Goal: Transaction & Acquisition: Purchase product/service

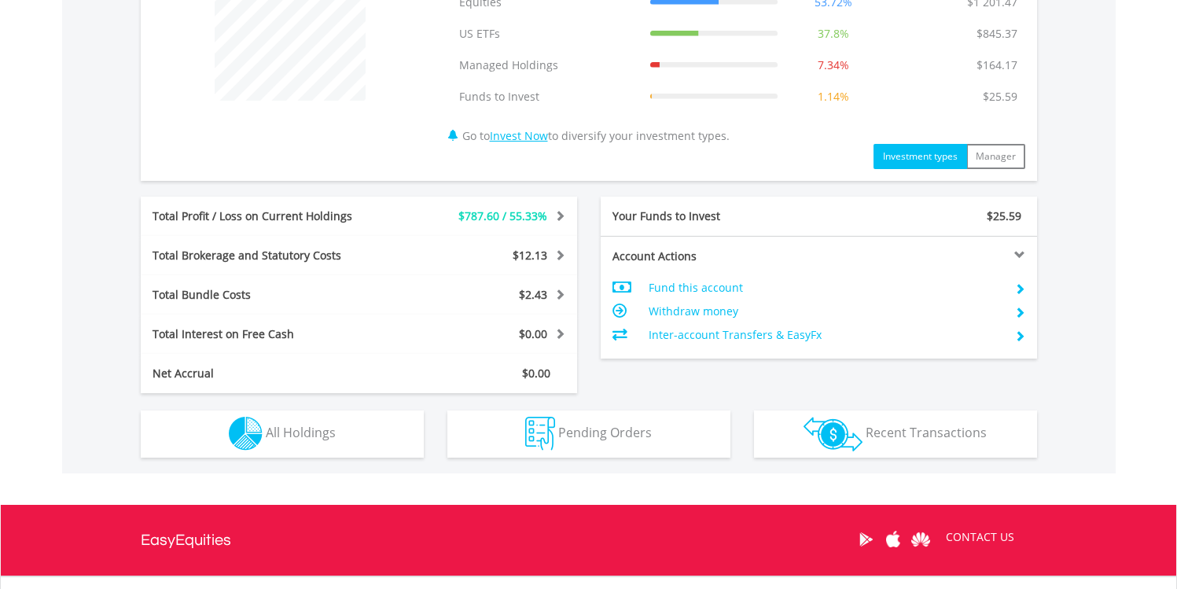
scroll to position [804, 0]
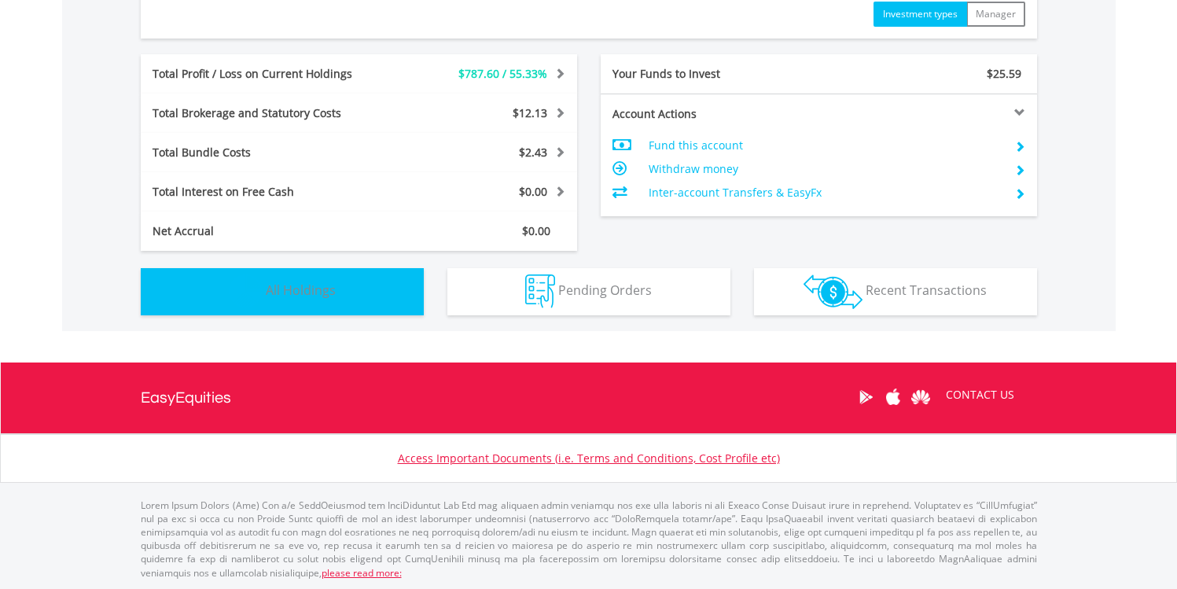
click at [308, 289] on span "All Holdings" at bounding box center [301, 290] width 70 height 17
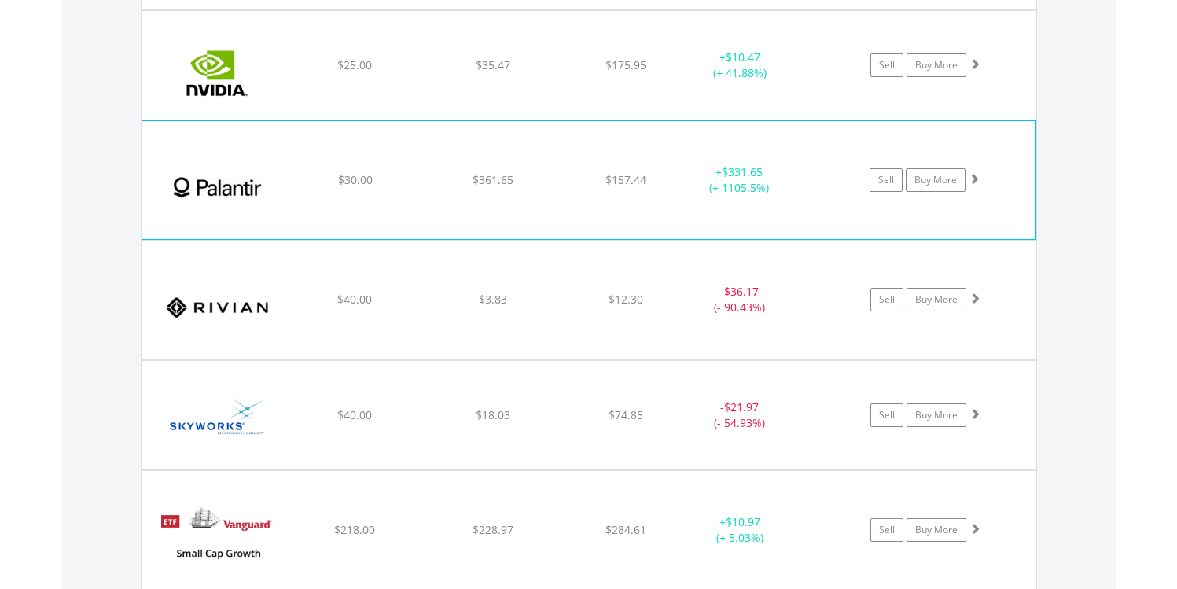
scroll to position [2402, 0]
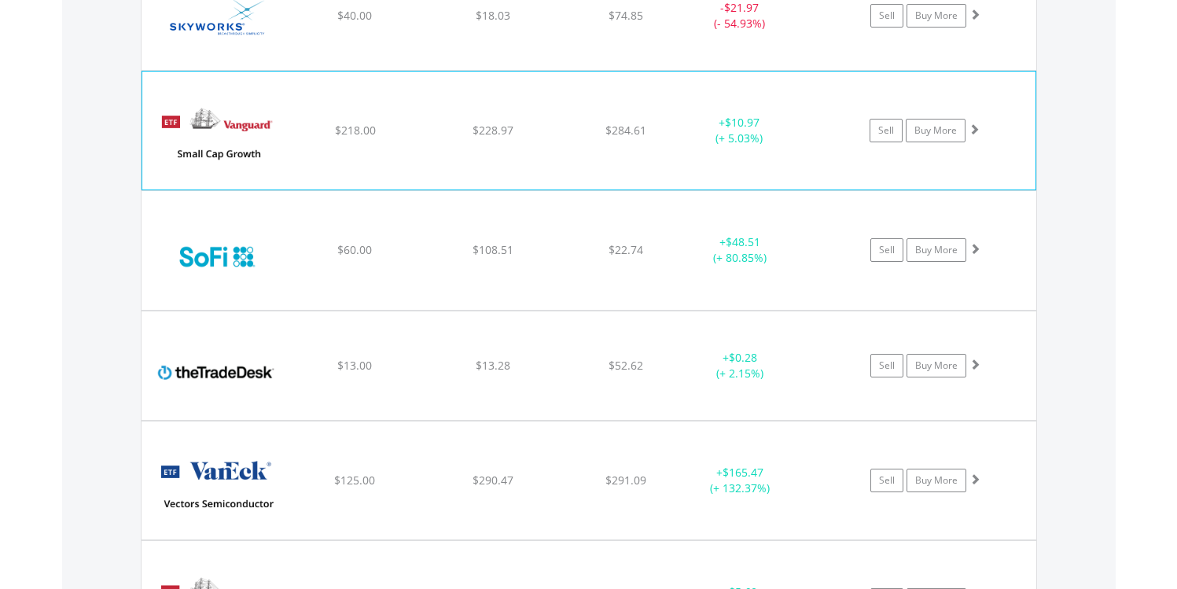
scroll to position [2780, 0]
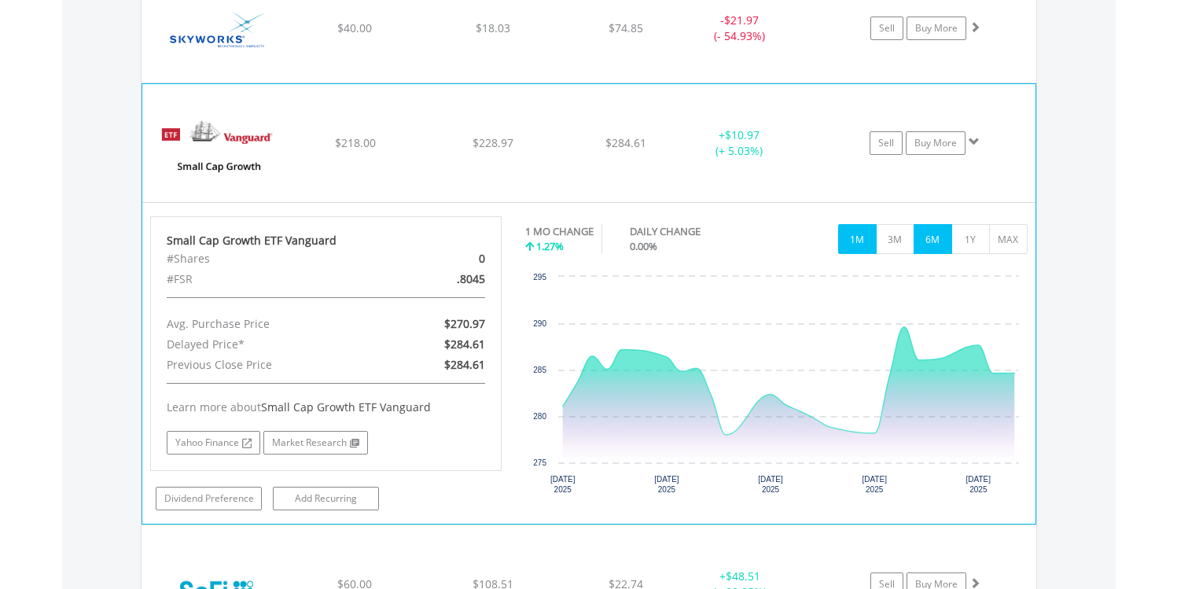
click at [940, 247] on button "6M" at bounding box center [933, 239] width 39 height 30
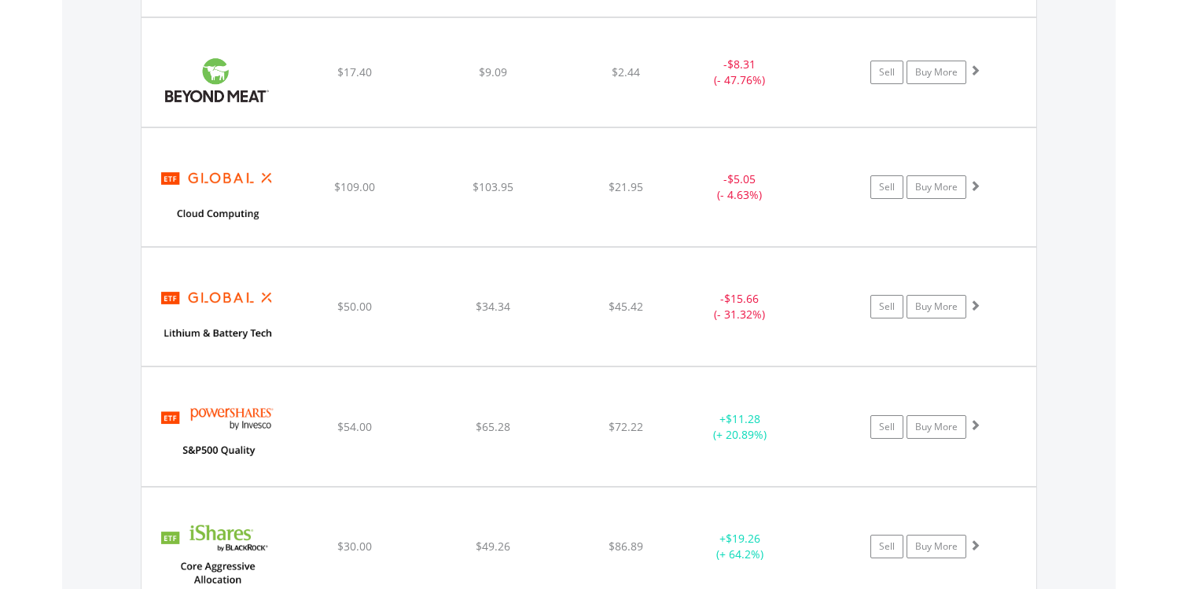
scroll to position [1586, 0]
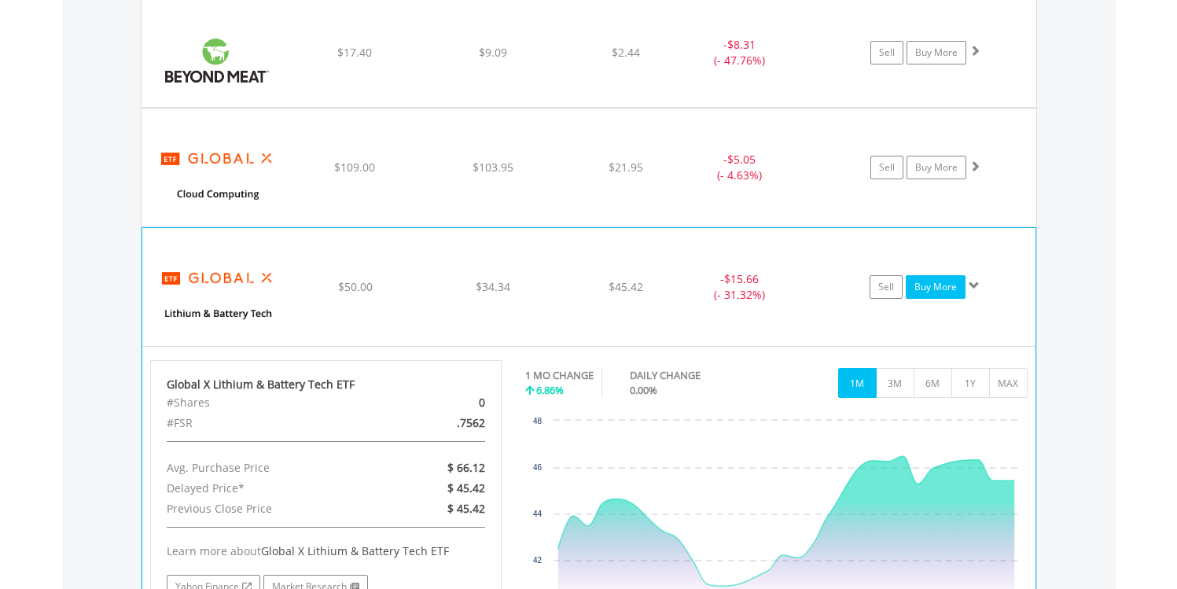
click at [926, 289] on link "Buy More" at bounding box center [936, 287] width 60 height 24
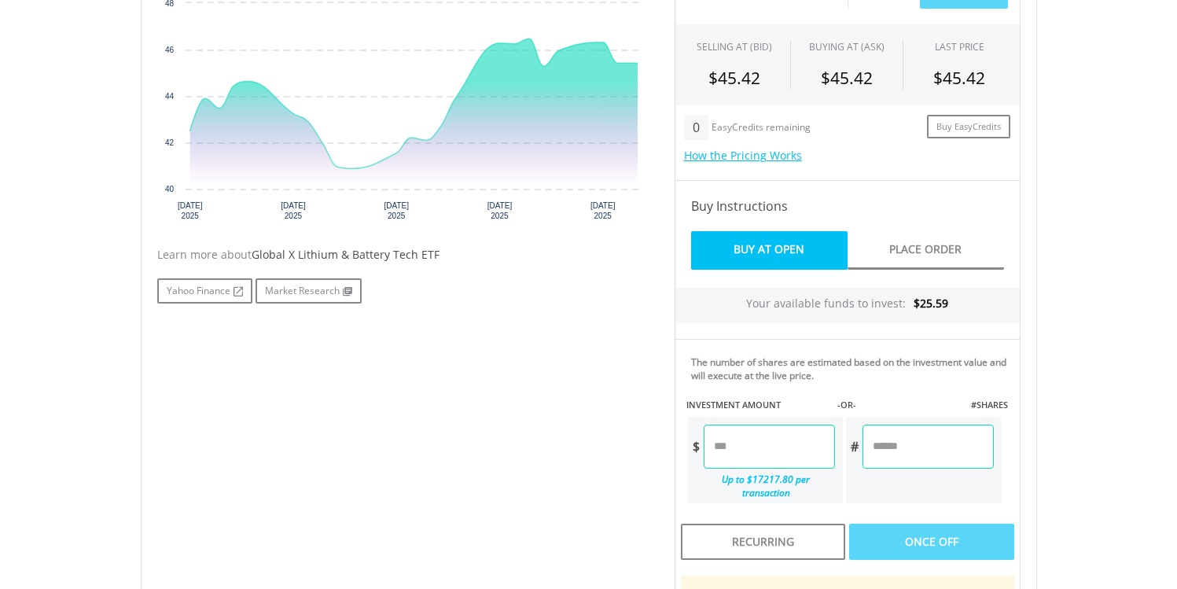
scroll to position [577, 0]
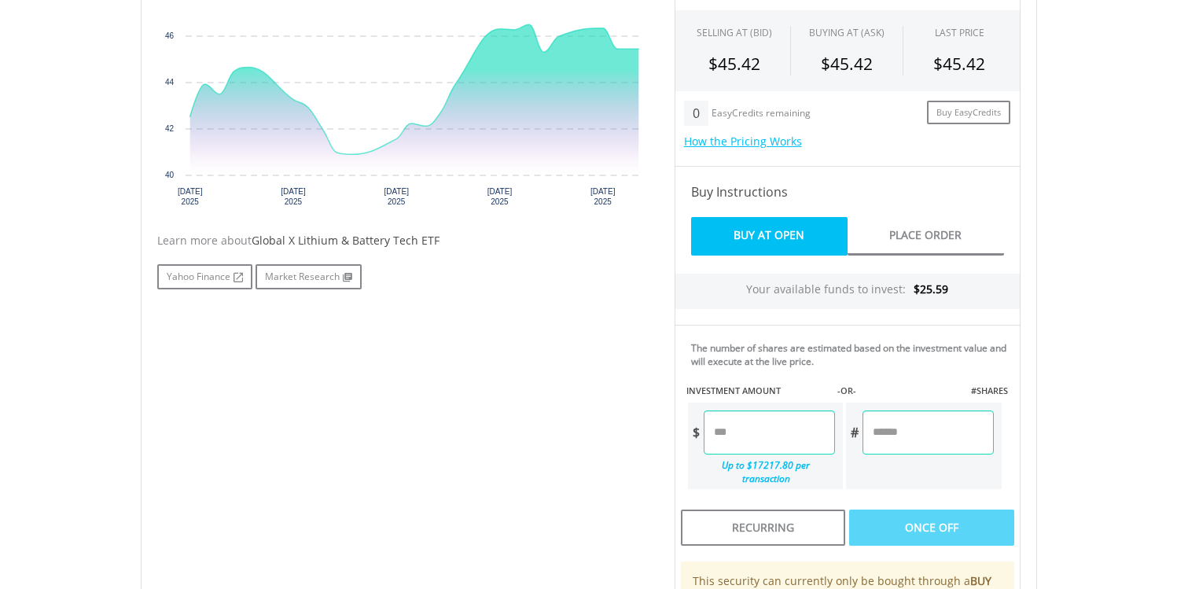
click at [748, 448] on input "number" at bounding box center [769, 433] width 131 height 44
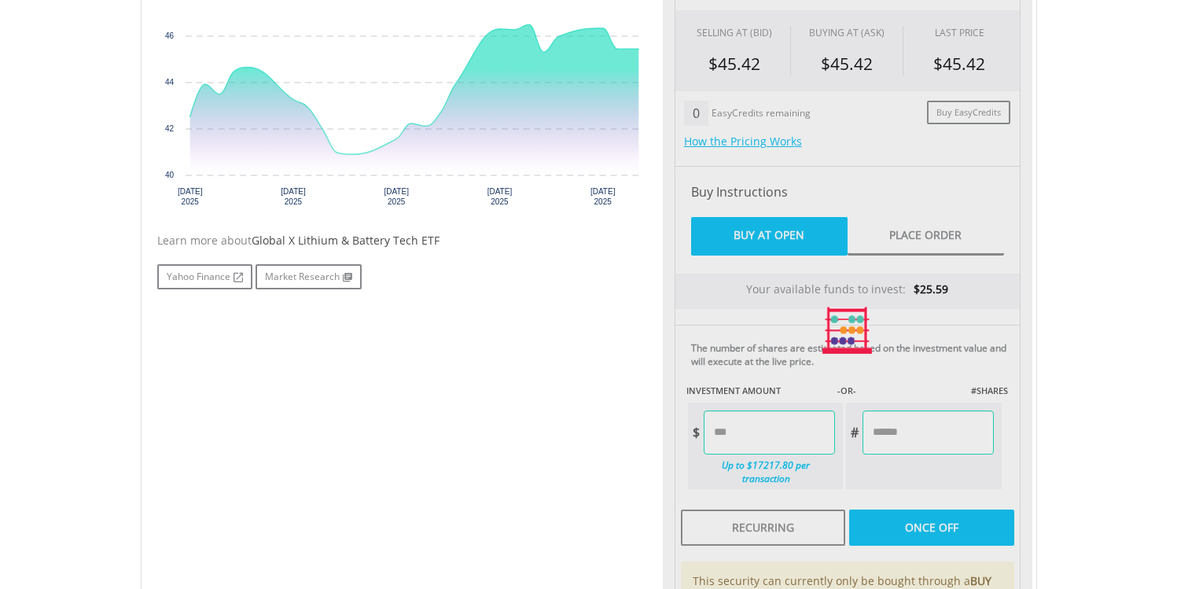
click at [963, 530] on div "Last Updated Price: 15-min. Delay* Price Update Cost: 0 Credits Market Closed S…" at bounding box center [848, 330] width 370 height 804
type input "*****"
type input "******"
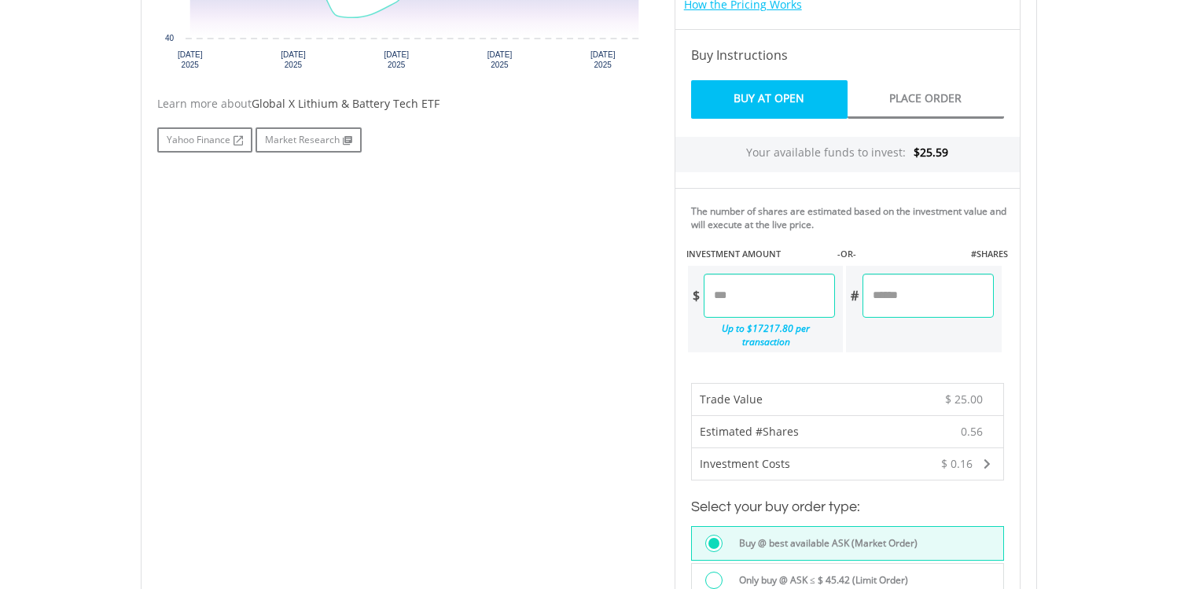
scroll to position [904, 0]
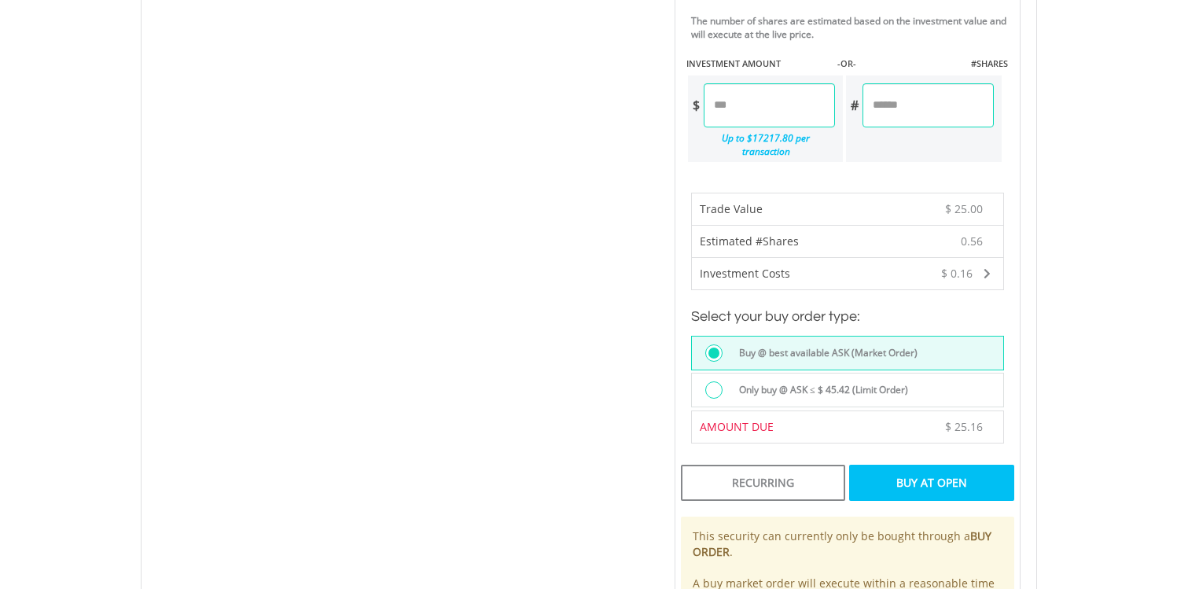
click at [852, 381] on label "Only buy @ ASK ≤ $ 45.42 (Limit Order)" at bounding box center [819, 389] width 179 height 17
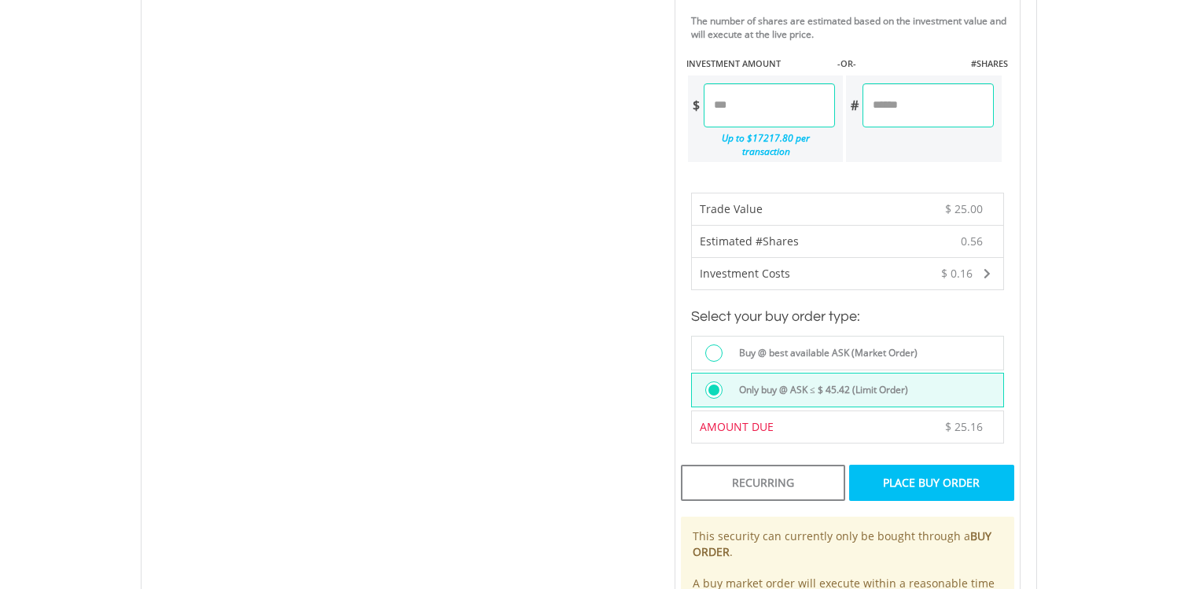
click at [870, 344] on label "Buy @ best available ASK (Market Order)" at bounding box center [824, 352] width 188 height 17
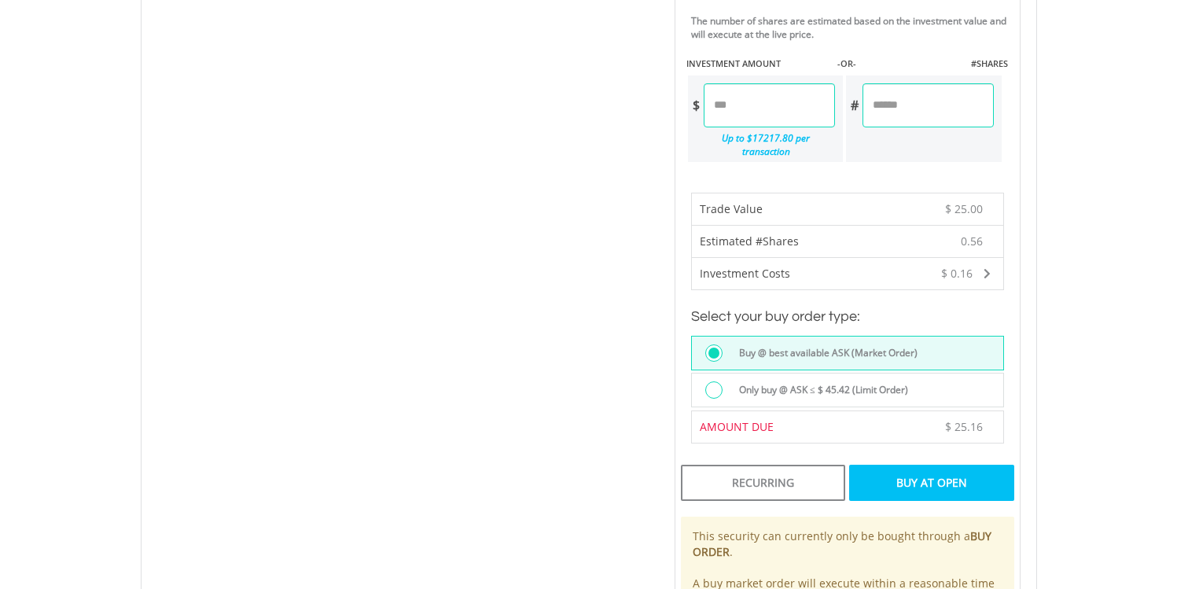
click at [841, 381] on label "Only buy @ ASK ≤ $ 45.42 (Limit Order)" at bounding box center [819, 389] width 179 height 17
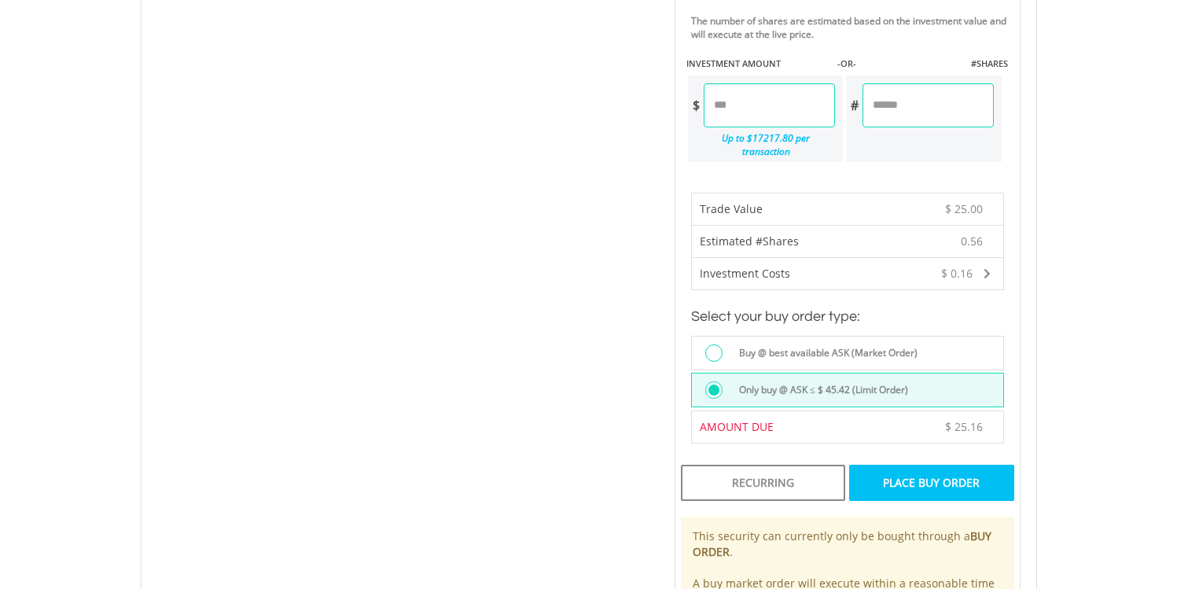
click at [958, 466] on div "Place Buy Order" at bounding box center [931, 483] width 164 height 36
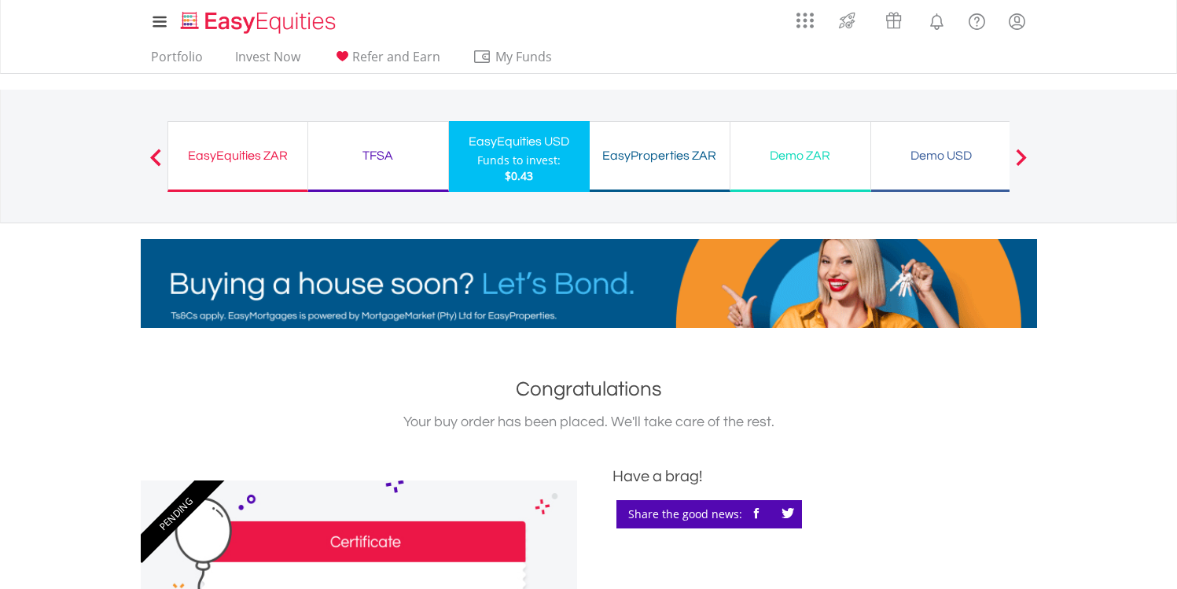
click at [252, 171] on div "EasyEquities ZAR Funds to invest: $0.43" at bounding box center [238, 156] width 141 height 71
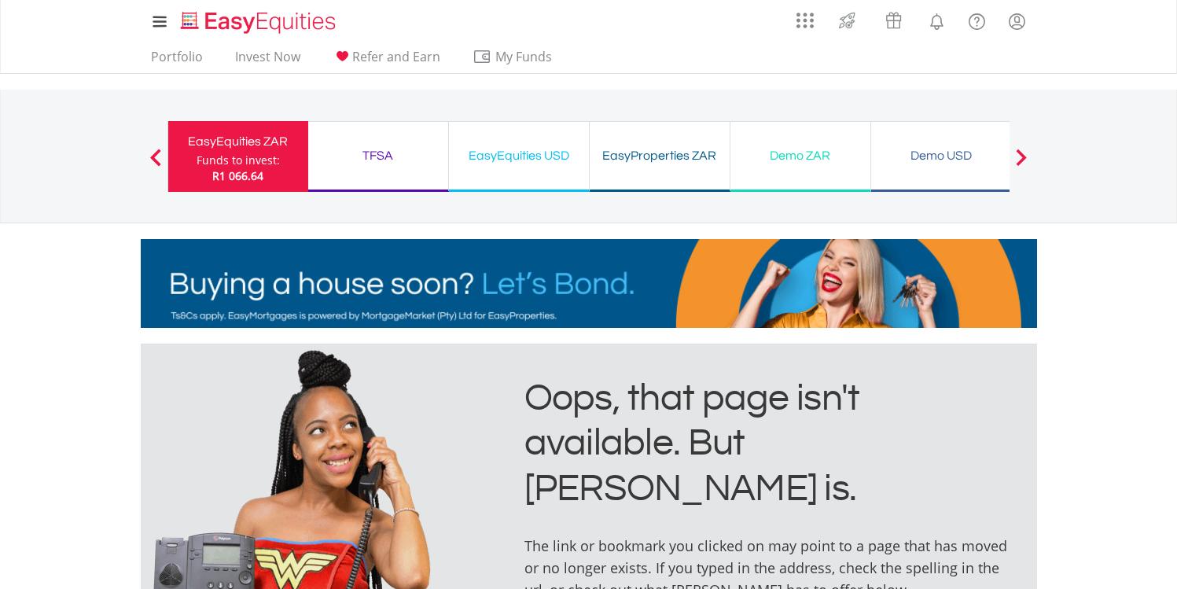
click at [256, 161] on div "Funds to invest:" at bounding box center [238, 161] width 83 height 16
click at [180, 59] on link "Portfolio" at bounding box center [177, 61] width 64 height 24
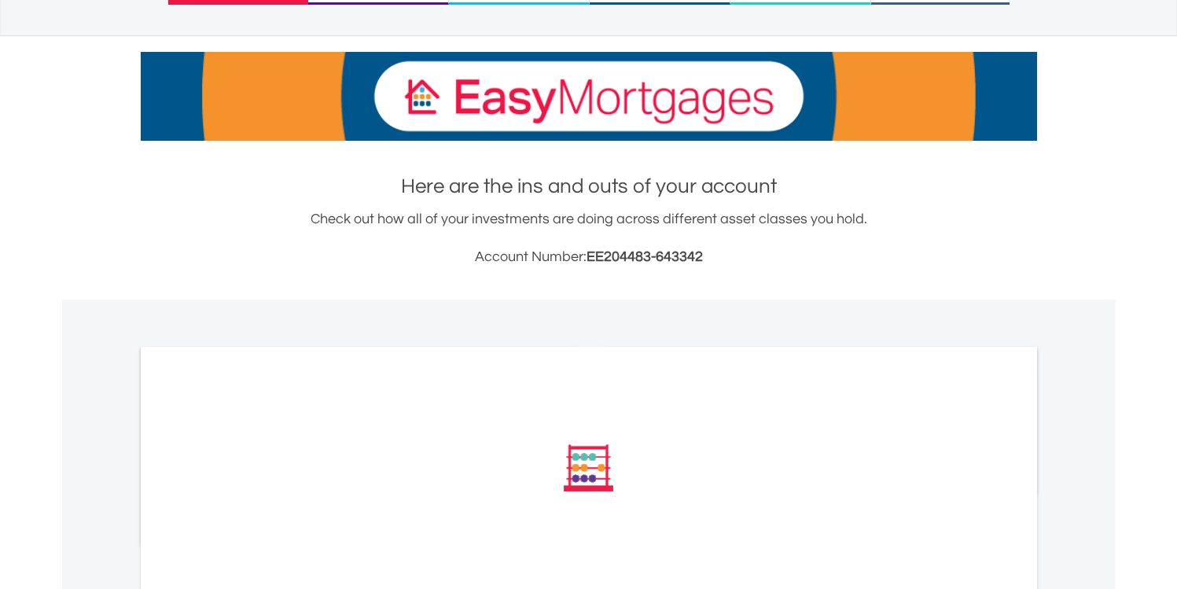
scroll to position [381, 0]
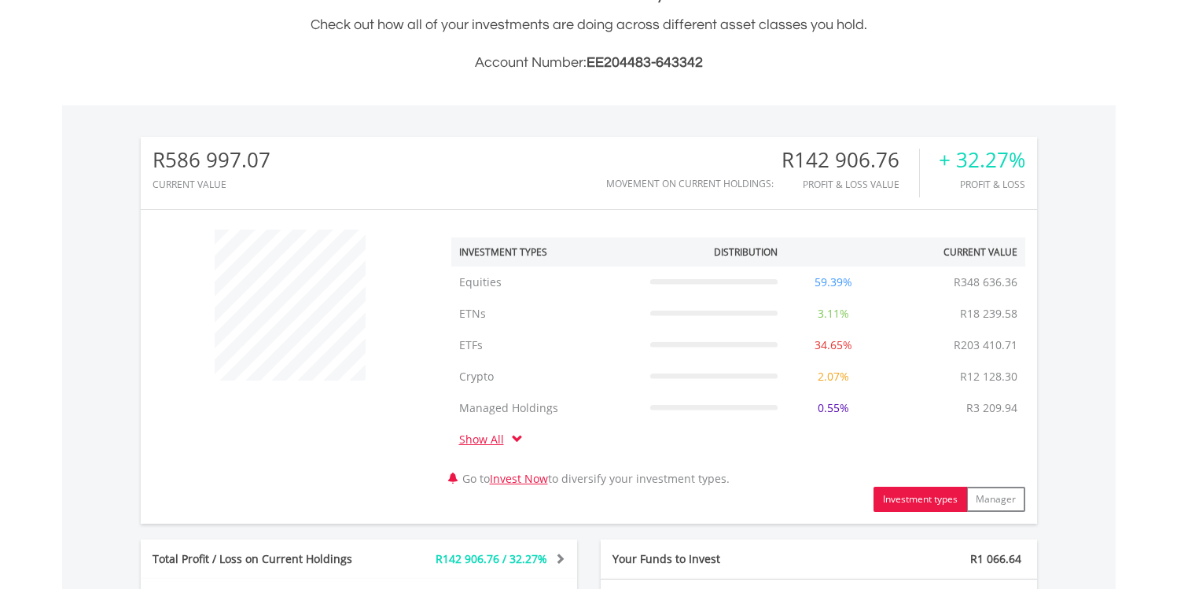
click at [337, 431] on div "﻿ Investment Types Distribution Current Value Show All Equities Equities R348 6…" at bounding box center [589, 367] width 897 height 290
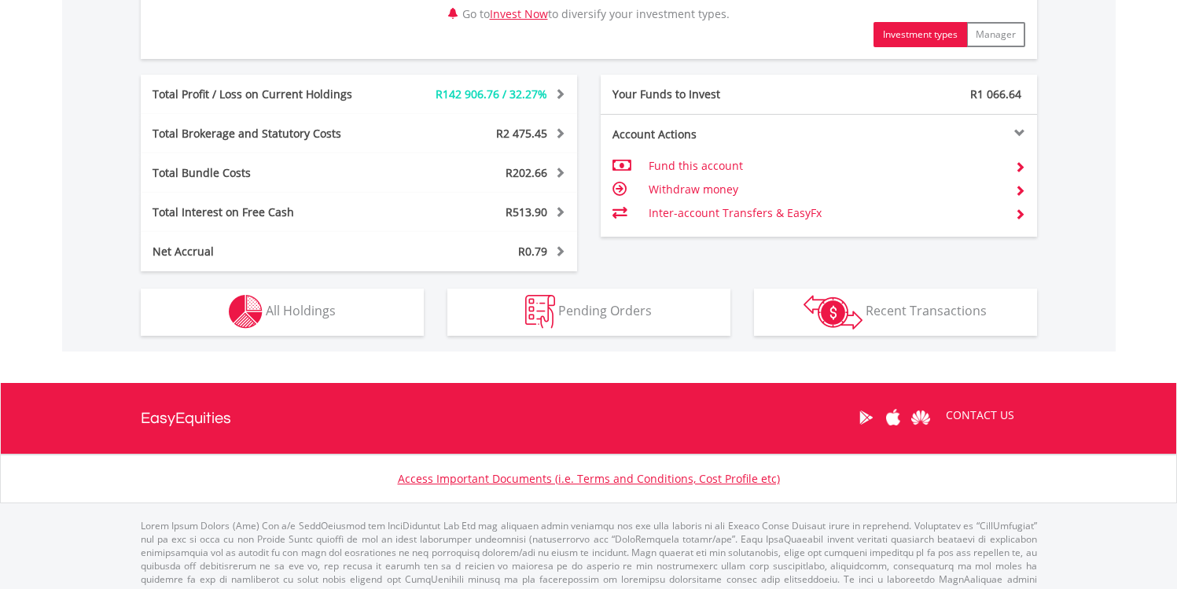
scroll to position [867, 0]
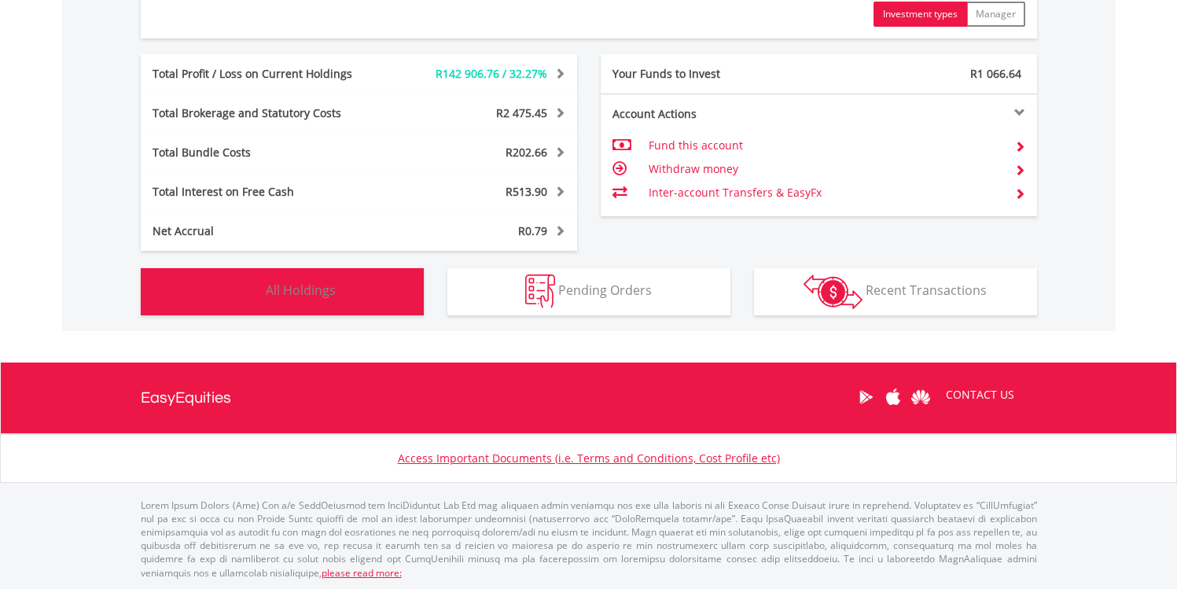
click at [359, 287] on button "Holdings All Holdings" at bounding box center [282, 291] width 283 height 47
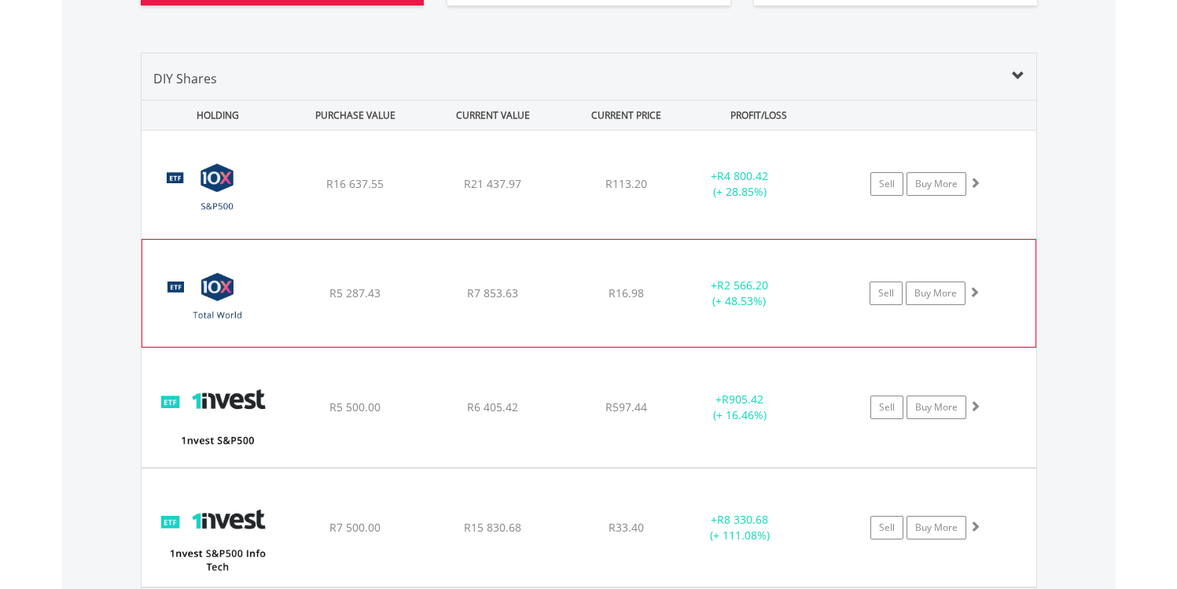
scroll to position [1195, 0]
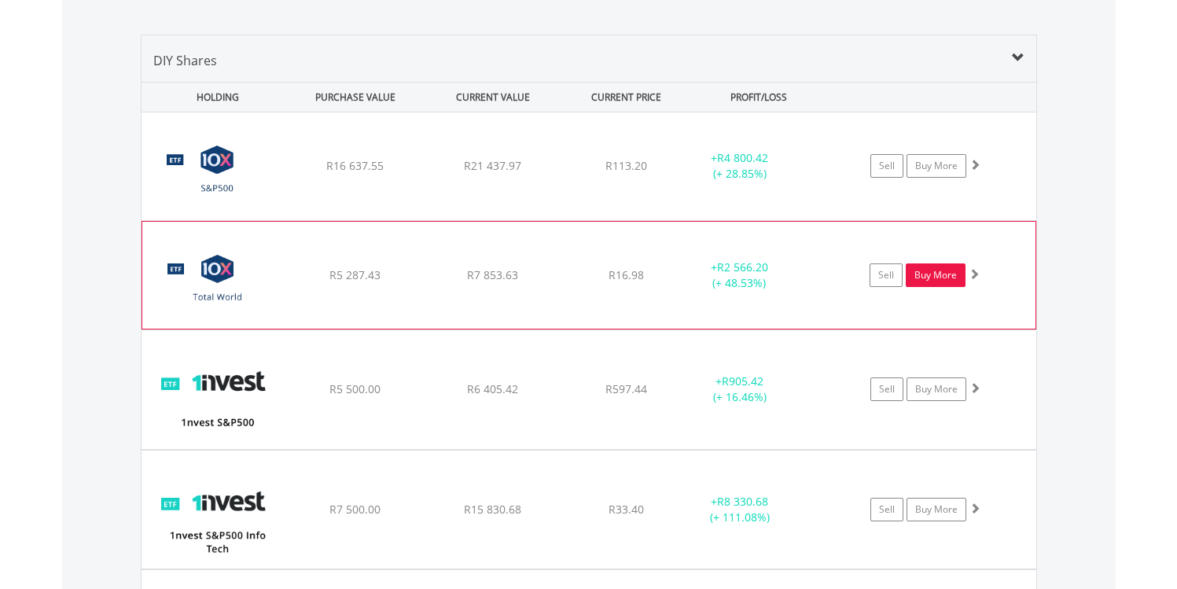
click at [928, 279] on link "Buy More" at bounding box center [936, 275] width 60 height 24
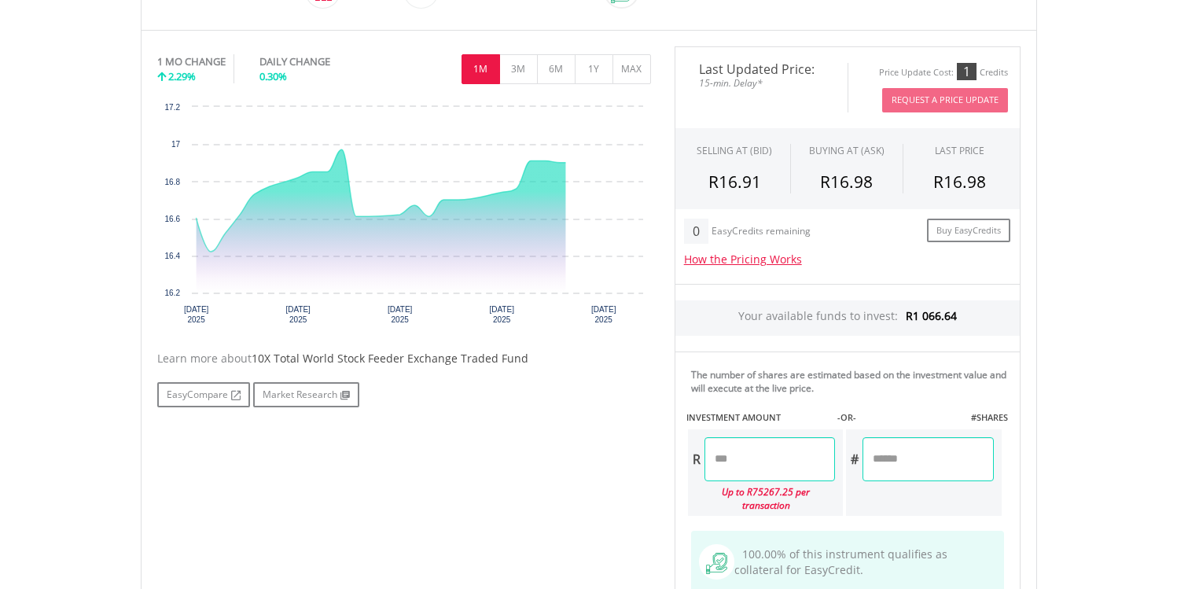
scroll to position [507, 0]
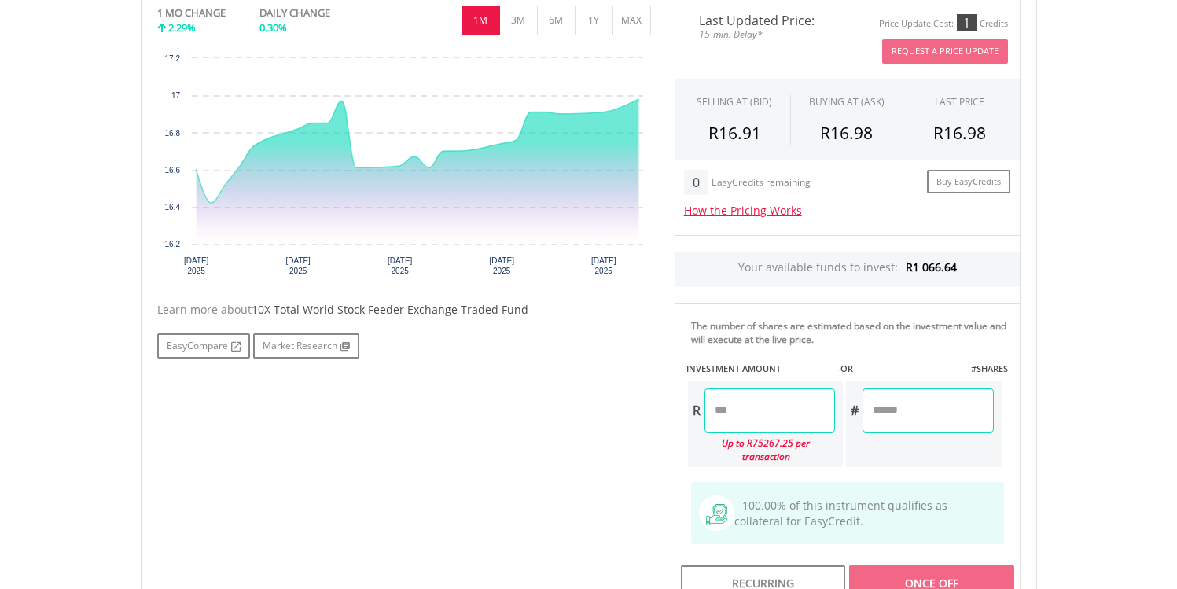
click at [783, 403] on input "number" at bounding box center [770, 410] width 131 height 44
click at [927, 558] on div "Last Updated Price: 15-min. Delay* Price Update Cost: 1 Credits Request A Price…" at bounding box center [848, 303] width 370 height 611
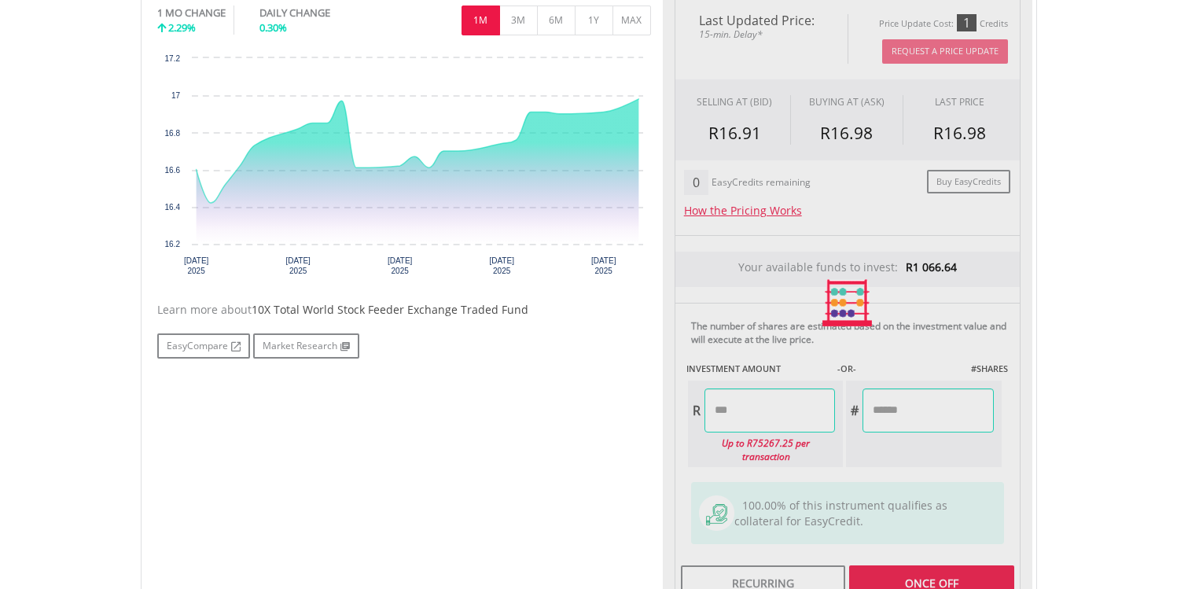
type input "******"
type input "*******"
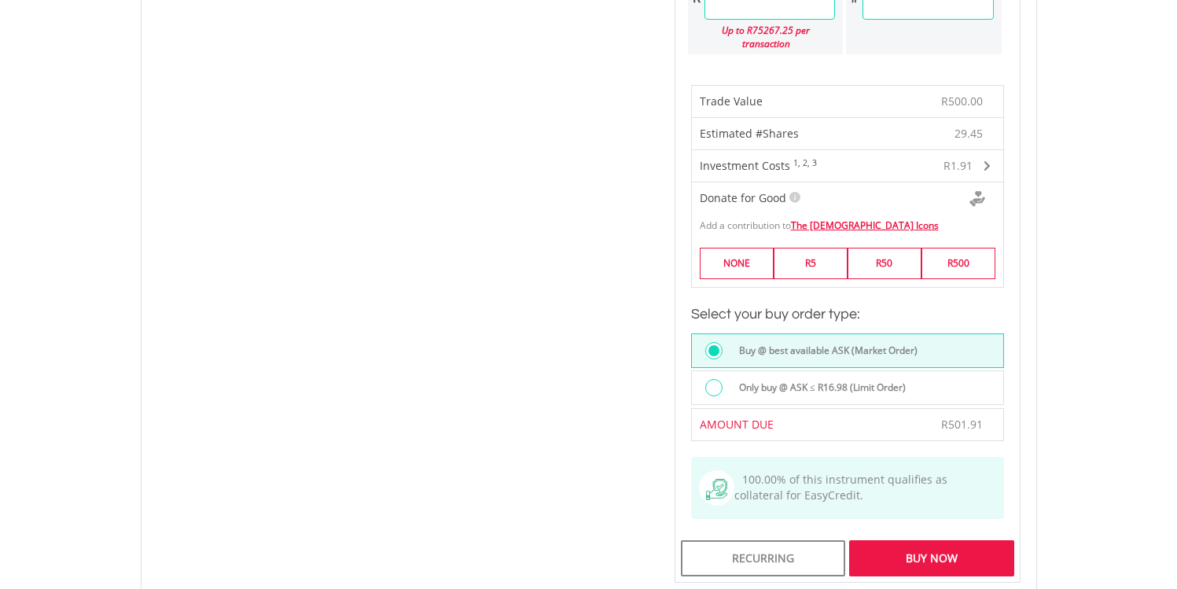
scroll to position [949, 0]
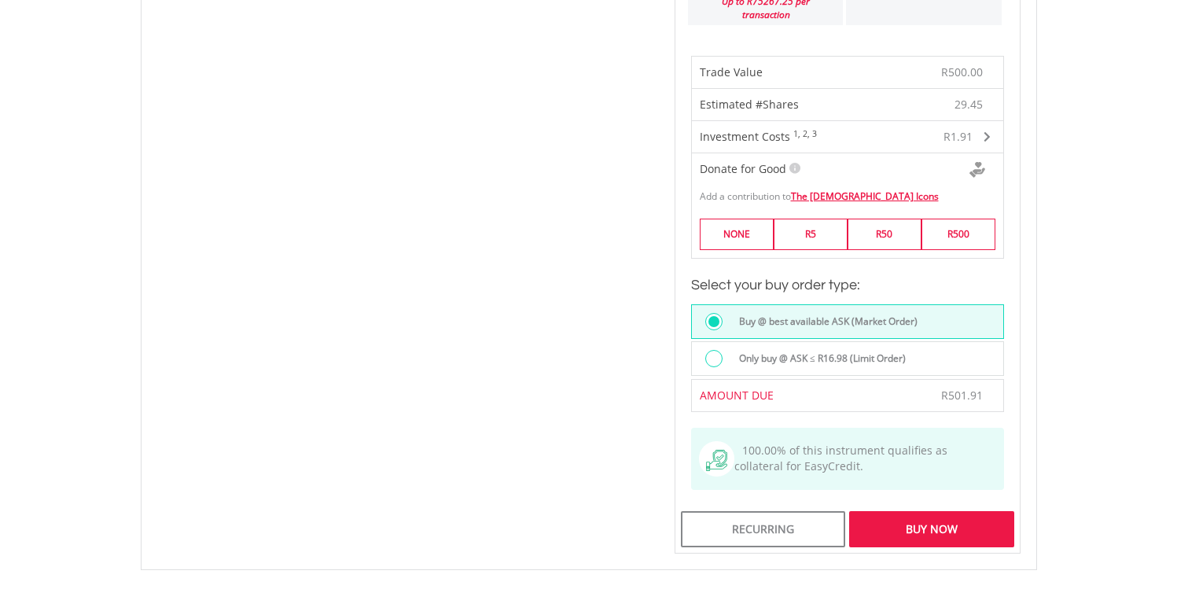
click at [904, 514] on div "Buy Now" at bounding box center [931, 529] width 164 height 36
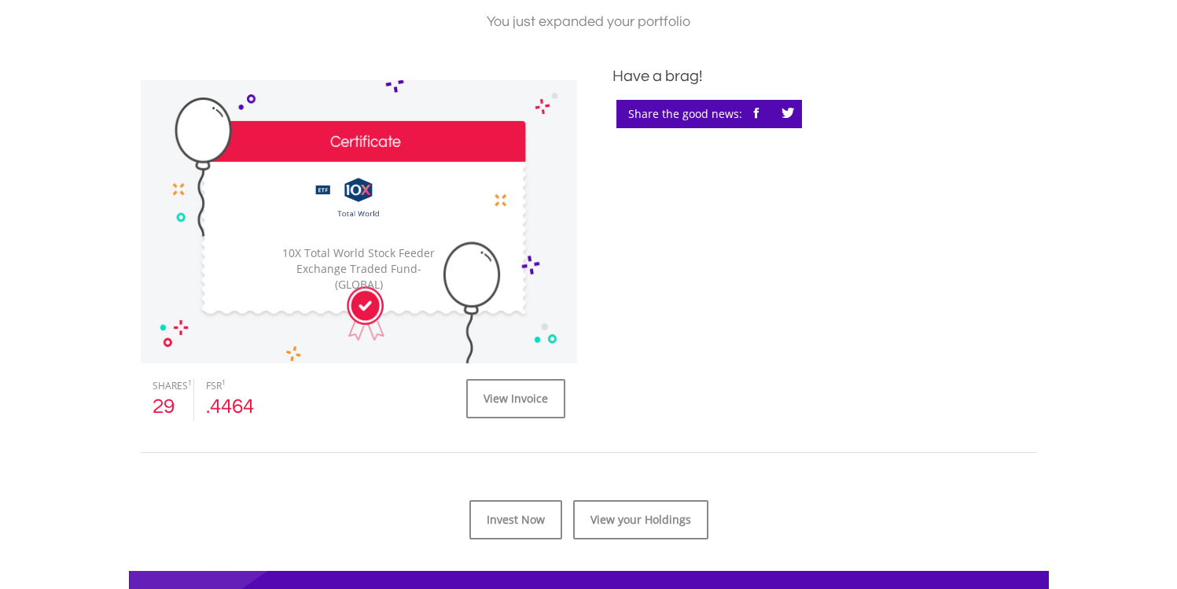
scroll to position [403, 0]
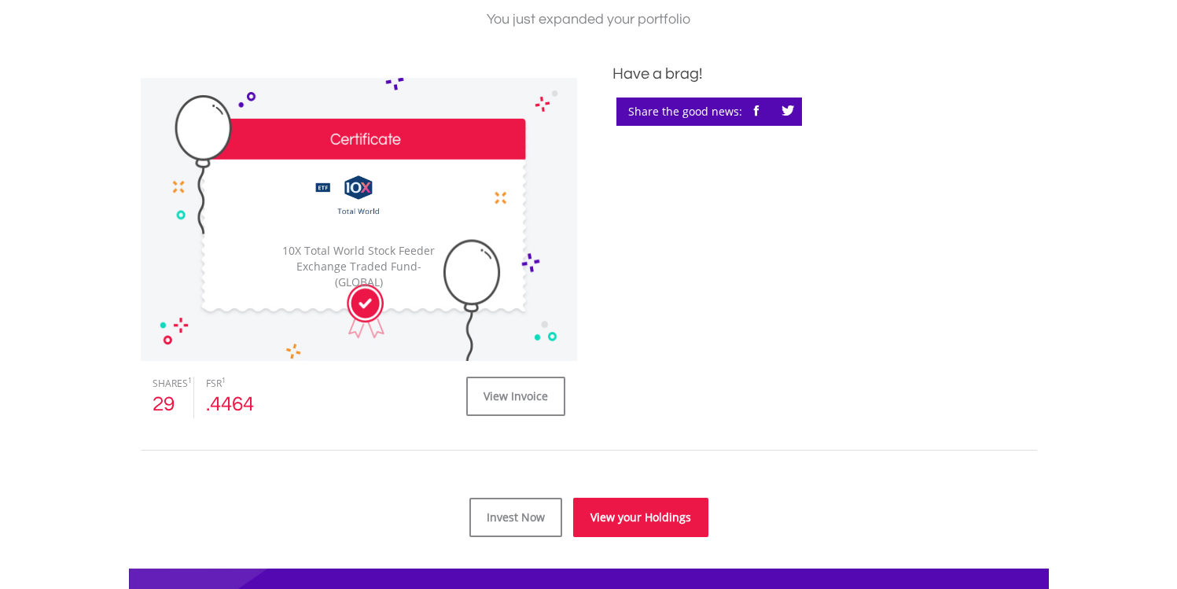
click at [664, 517] on link "View your Holdings" at bounding box center [640, 517] width 135 height 39
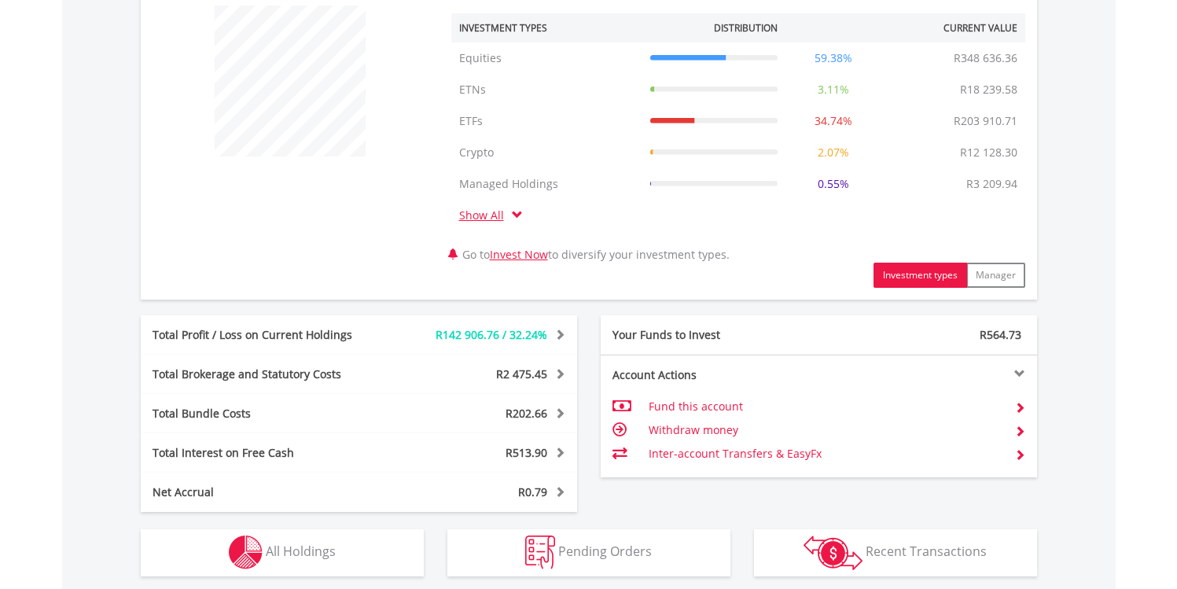
scroll to position [867, 0]
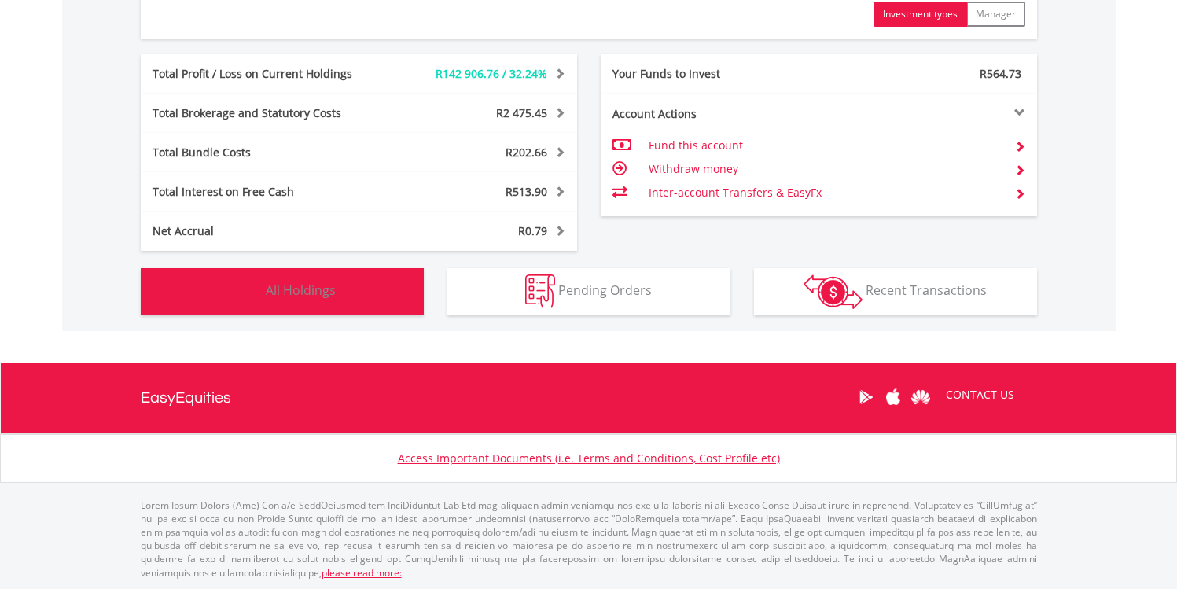
click at [350, 304] on button "Holdings All Holdings" at bounding box center [282, 291] width 283 height 47
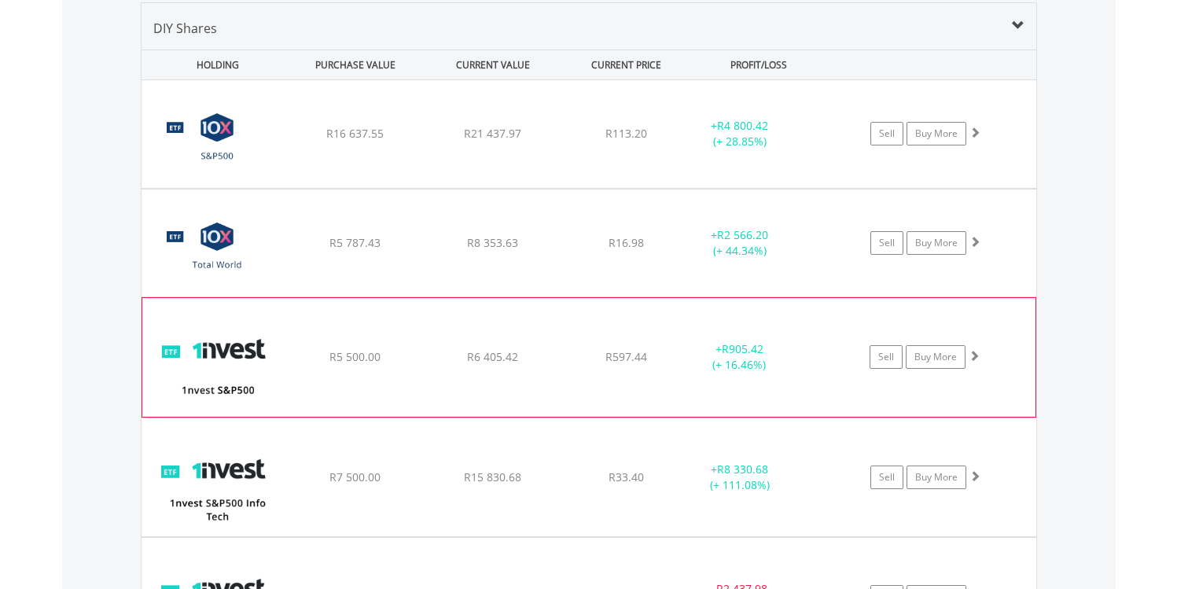
scroll to position [1225, 0]
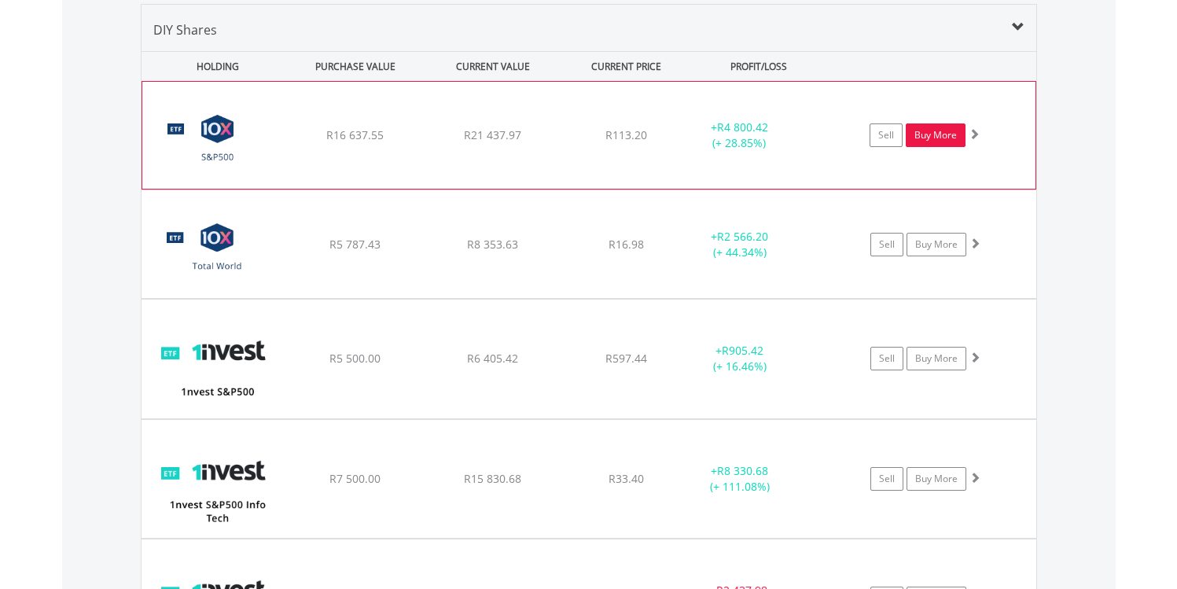
click at [930, 133] on link "Buy More" at bounding box center [936, 135] width 60 height 24
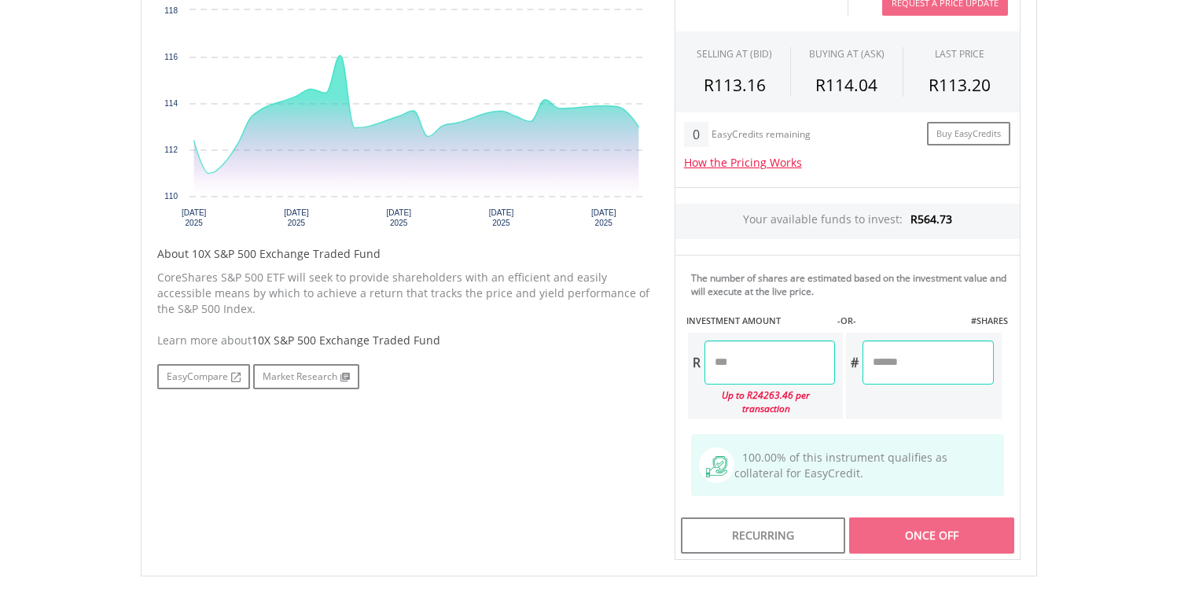
scroll to position [556, 0]
click at [742, 369] on input "number" at bounding box center [770, 362] width 131 height 44
click at [915, 514] on div "Last Updated Price: 15-min. Delay* Price Update Cost: 2 Credits Request A Price…" at bounding box center [848, 254] width 370 height 611
type input "******"
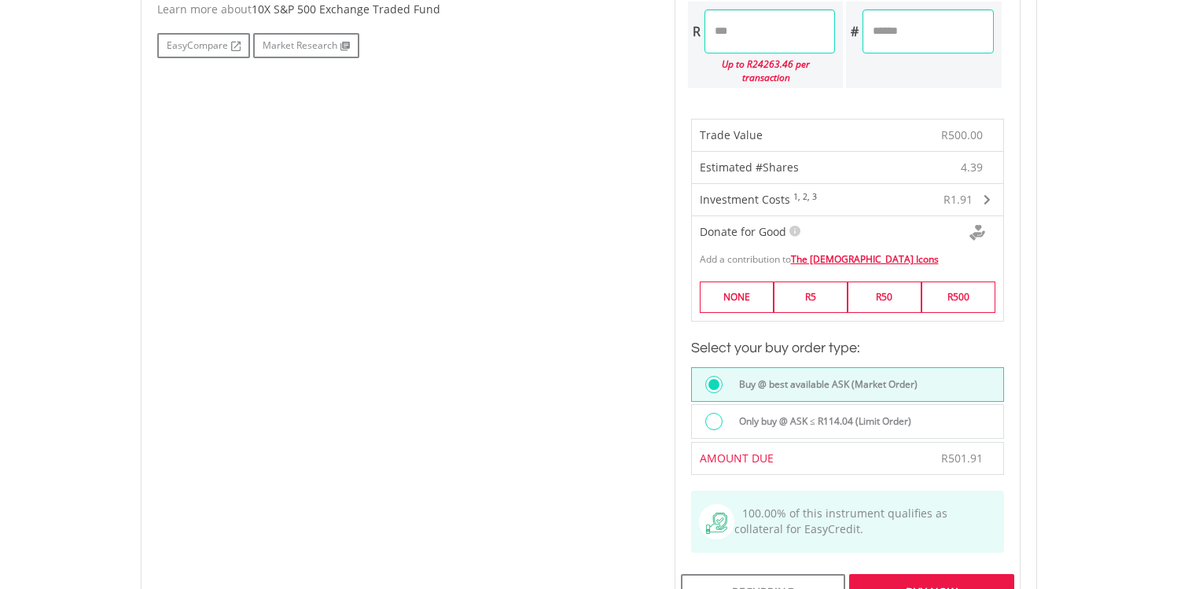
scroll to position [1011, 0]
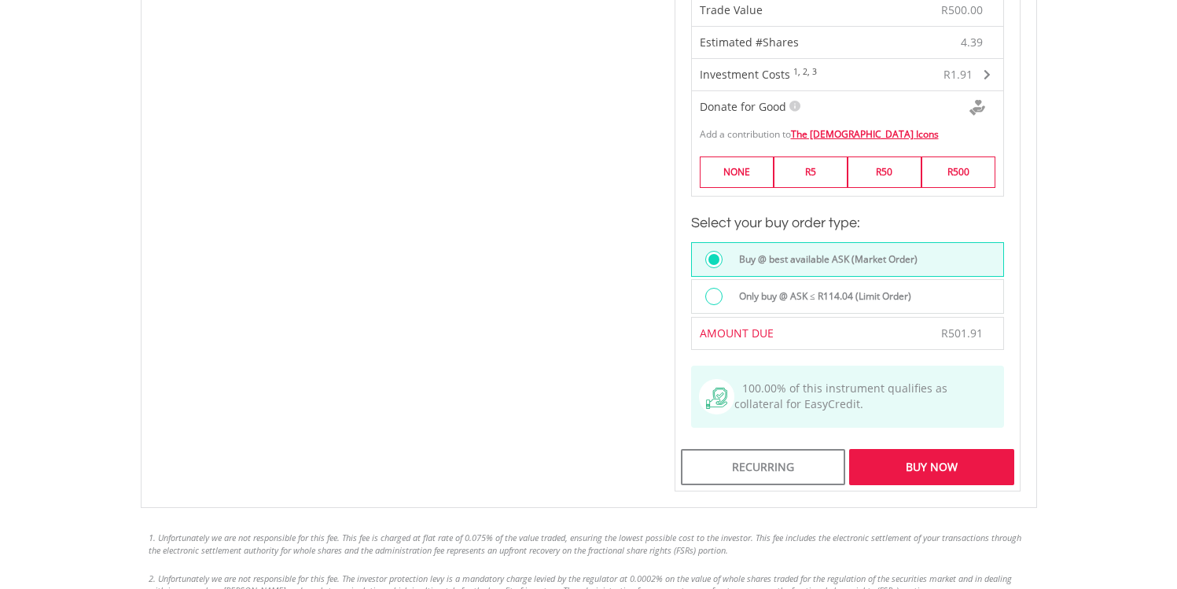
click at [899, 449] on div "Buy Now" at bounding box center [931, 467] width 164 height 36
